Goal: Transaction & Acquisition: Register for event/course

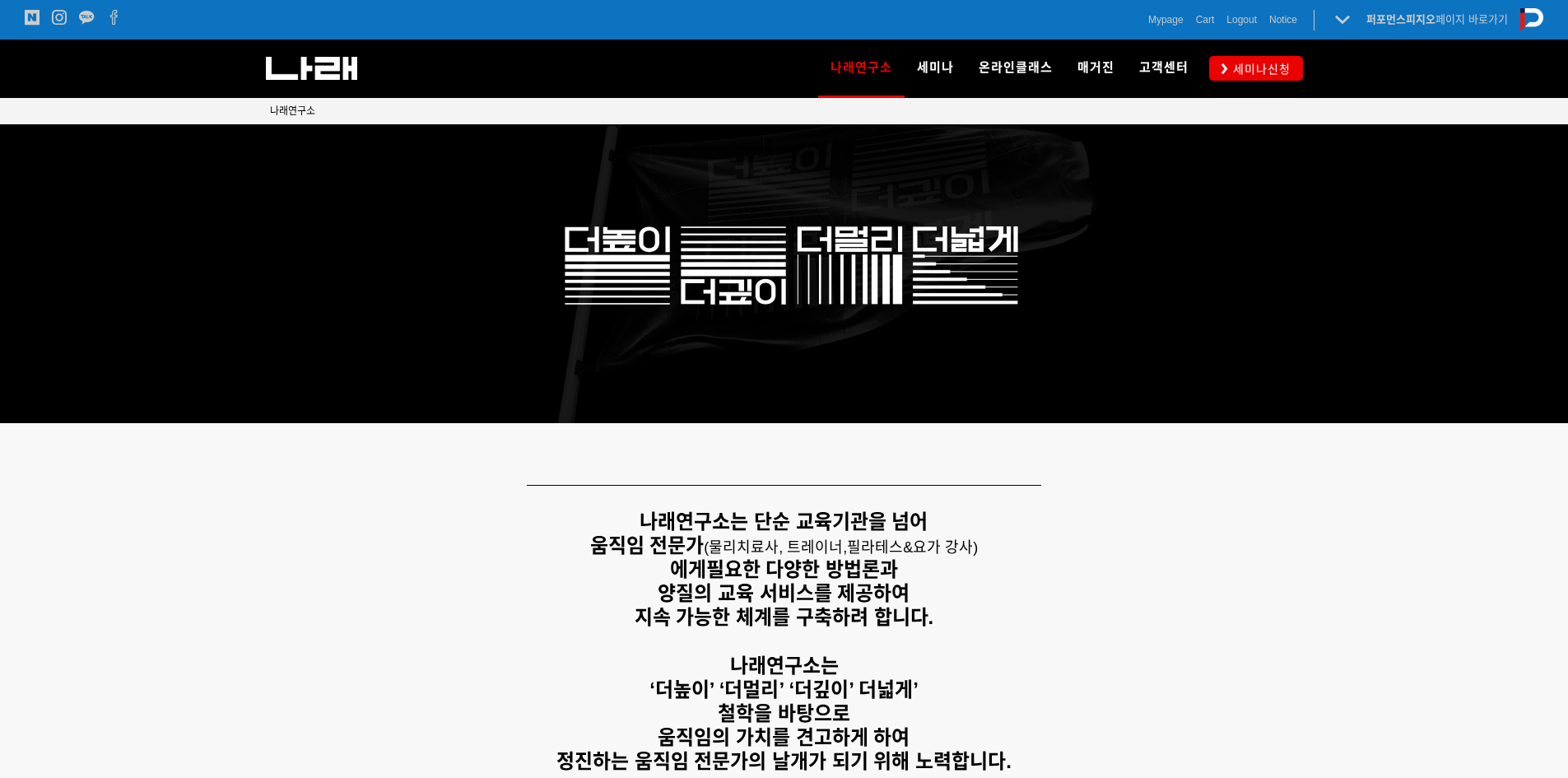
click at [1288, 52] on div "나래연구소 연구소 소개 나래연구원 ML l SPECIALISTS 세미나 MovementLinks l 무브먼트링크 ML l [GEOGRAPHIC…" at bounding box center [1017, 68] width 571 height 58
click at [1287, 65] on span "세미나신청" at bounding box center [1259, 69] width 63 height 16
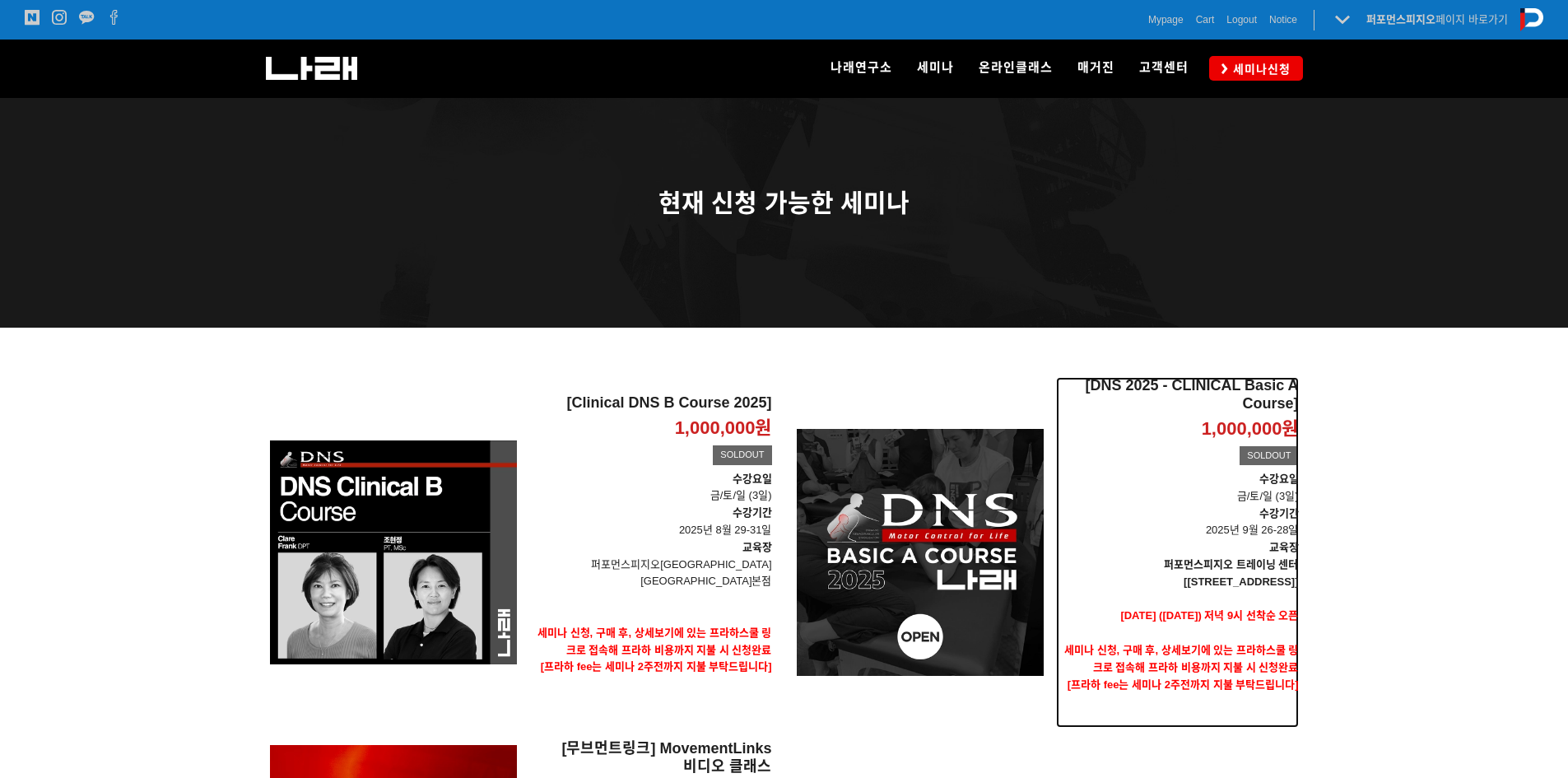
click at [1057, 459] on div "[DNS 2025 - CLINICAL Basic A Course] 1,000,000원 TIME SALE SOLDOUT" at bounding box center [1177, 424] width 243 height 94
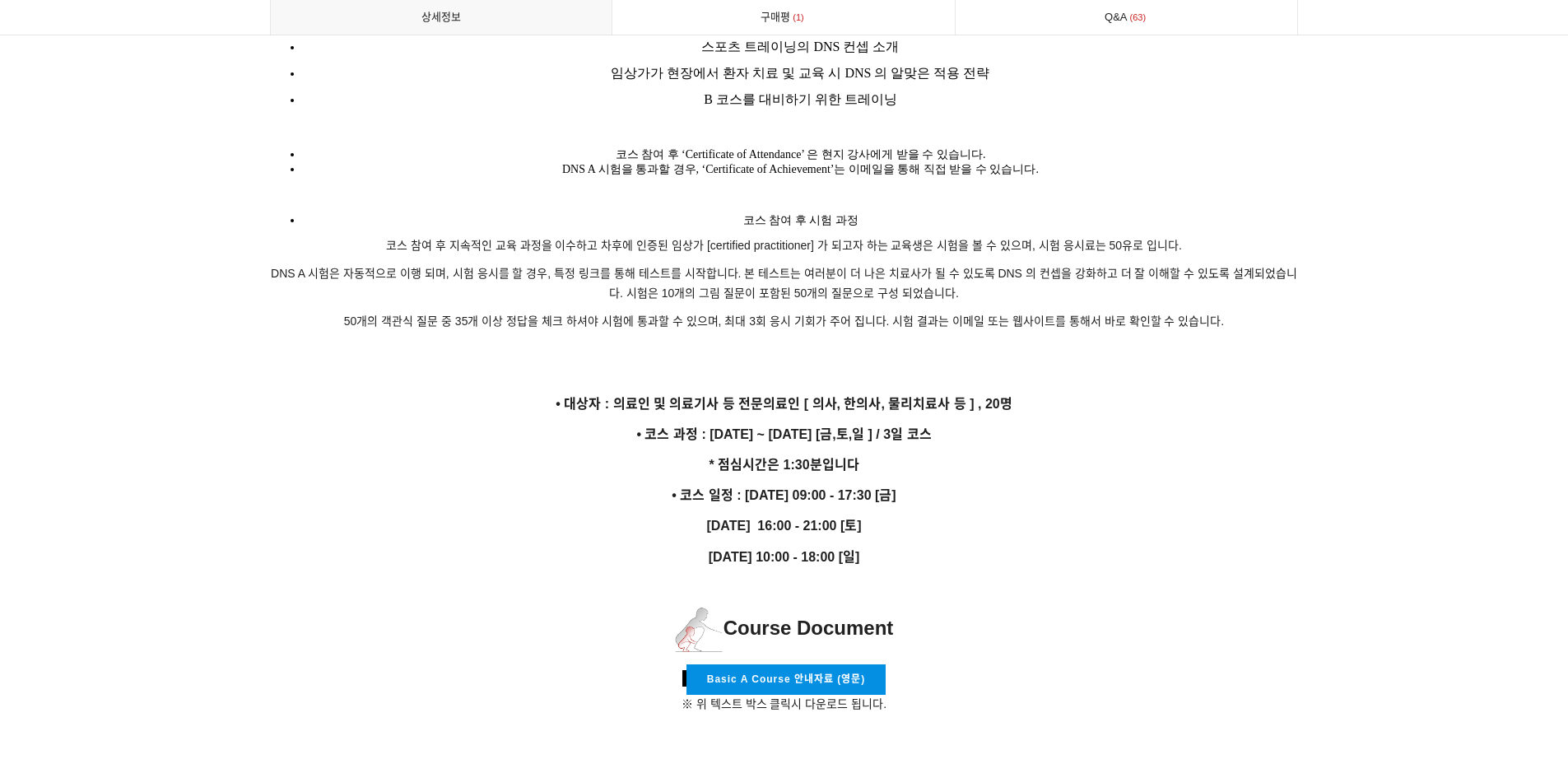
scroll to position [2882, 0]
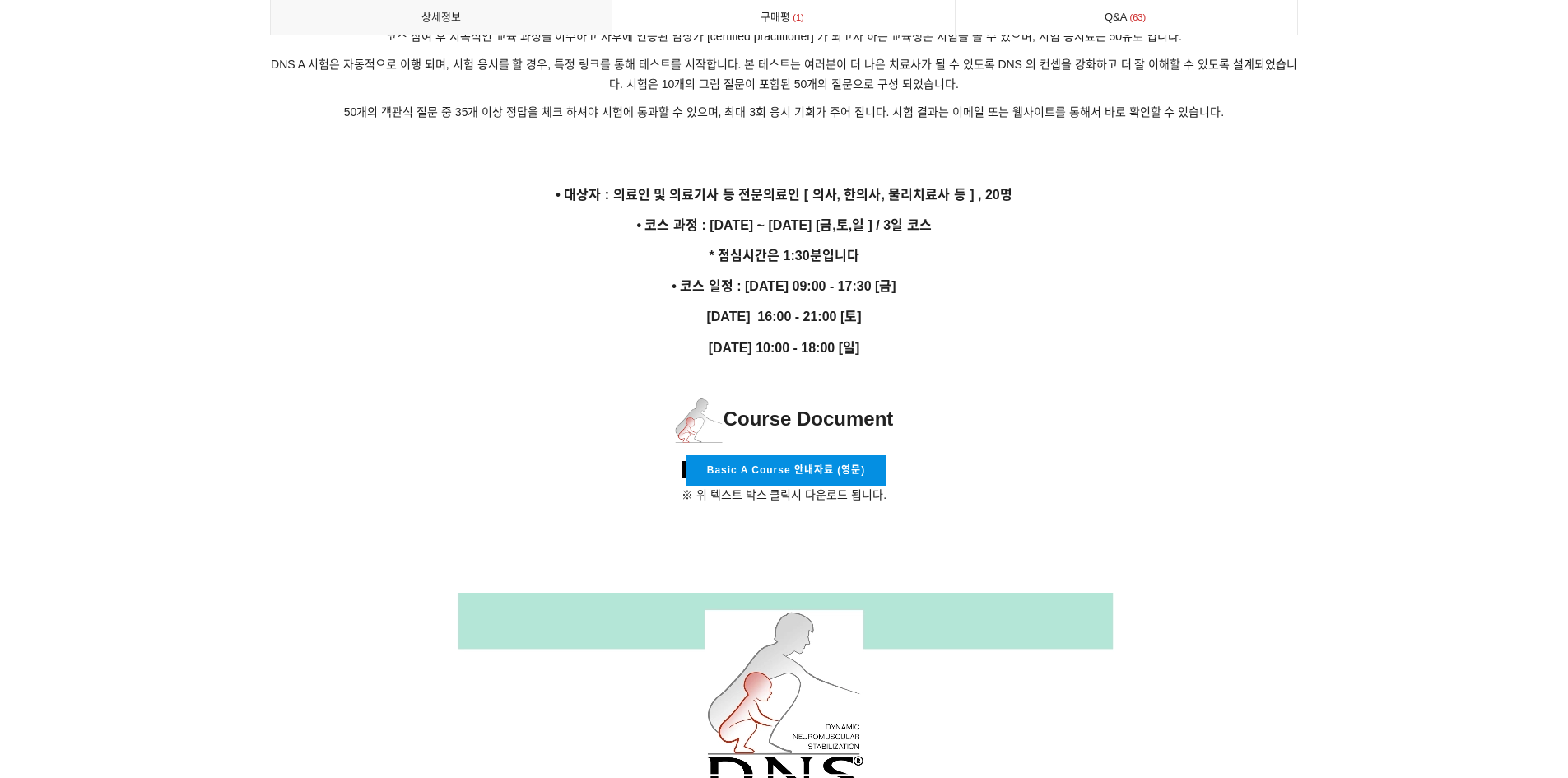
drag, startPoint x: 795, startPoint y: 335, endPoint x: 897, endPoint y: 332, distance: 102.0
click at [860, 341] on strong "[DATE] 10:00 - 18:00 [일]" at bounding box center [784, 348] width 151 height 14
click at [860, 341] on strong "9월 28일 10:00 - 18:00 [일]" at bounding box center [784, 348] width 151 height 14
